Goal: Task Accomplishment & Management: Manage account settings

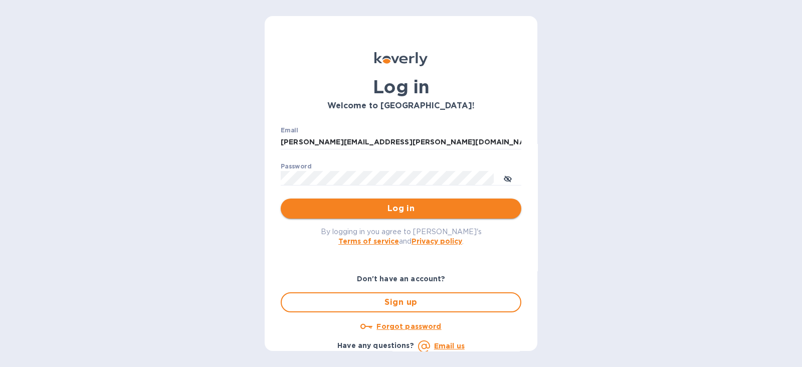
click at [397, 209] on span "Log in" at bounding box center [401, 208] width 224 height 12
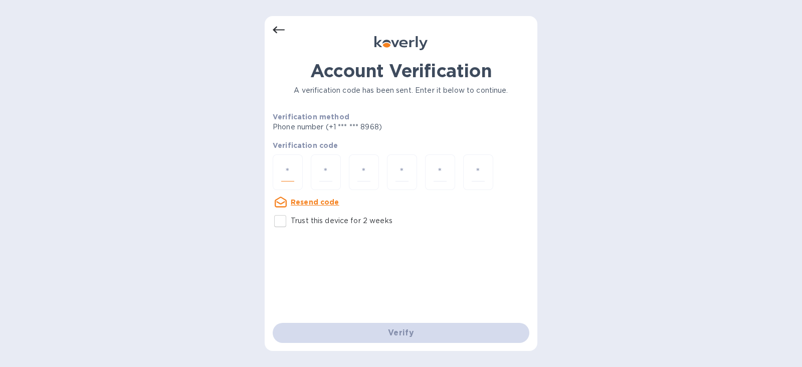
click at [287, 165] on input "number" at bounding box center [287, 172] width 13 height 19
type input "6"
type input "3"
type input "7"
type input "5"
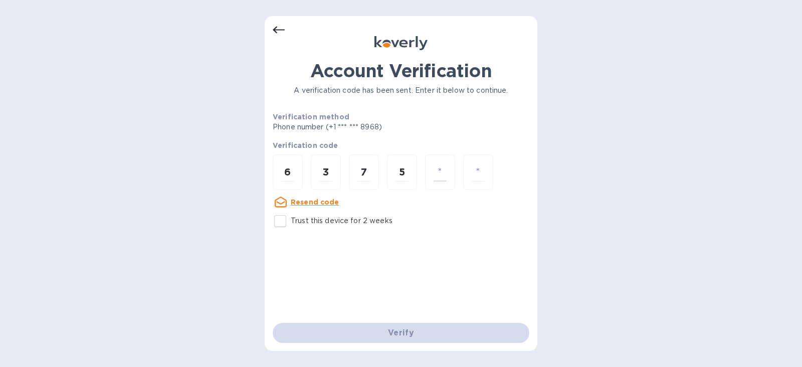
type input "4"
type input "7"
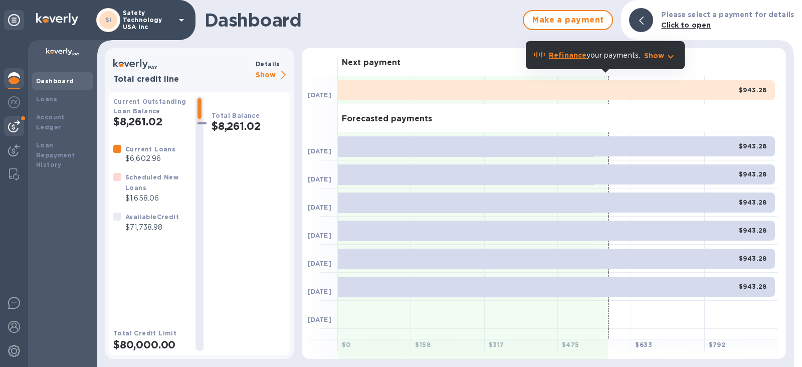
click at [15, 120] on img at bounding box center [14, 126] width 12 height 12
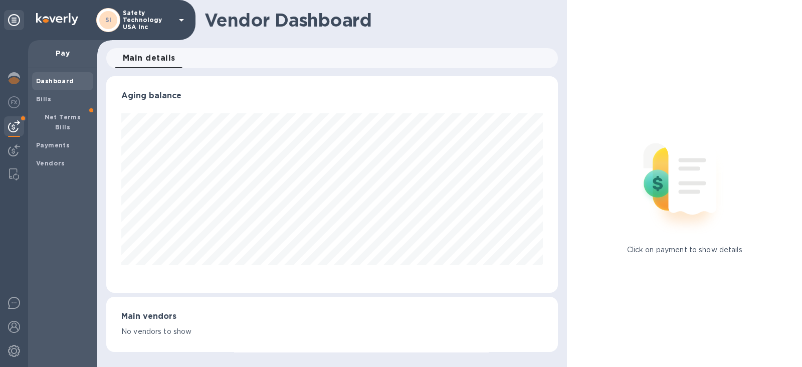
scroll to position [216, 451]
click at [73, 114] on b "Net Terms Bills" at bounding box center [63, 122] width 37 height 18
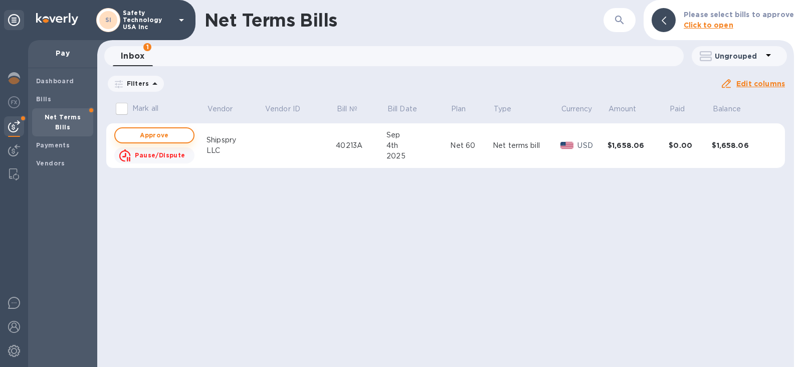
click at [158, 134] on span "Approve" at bounding box center [154, 135] width 62 height 12
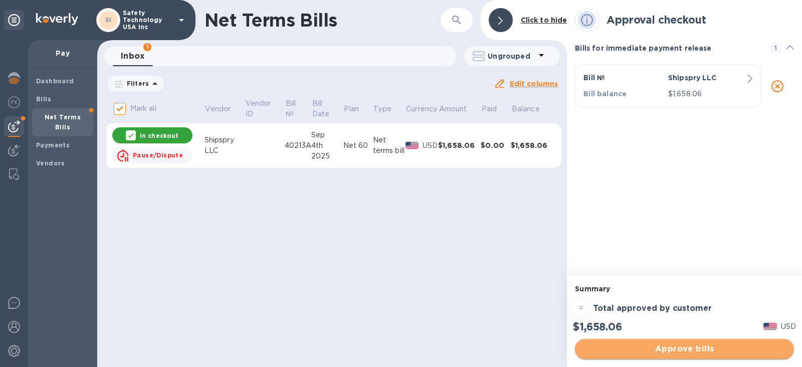
click at [674, 346] on span "Approve bills" at bounding box center [684, 349] width 203 height 12
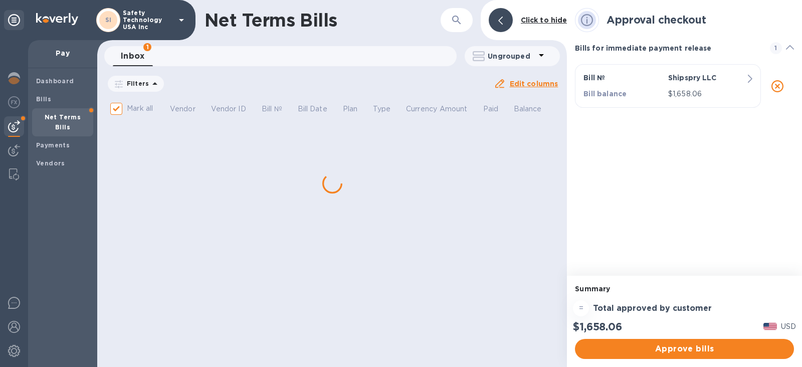
checkbox input "false"
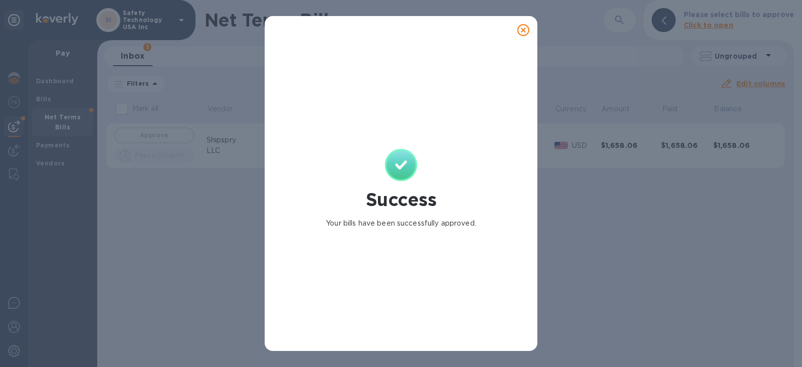
drag, startPoint x: 525, startPoint y: 31, endPoint x: 488, endPoint y: 65, distance: 49.6
click at [524, 31] on icon at bounding box center [523, 30] width 12 height 12
